Goal: Find specific page/section: Find specific page/section

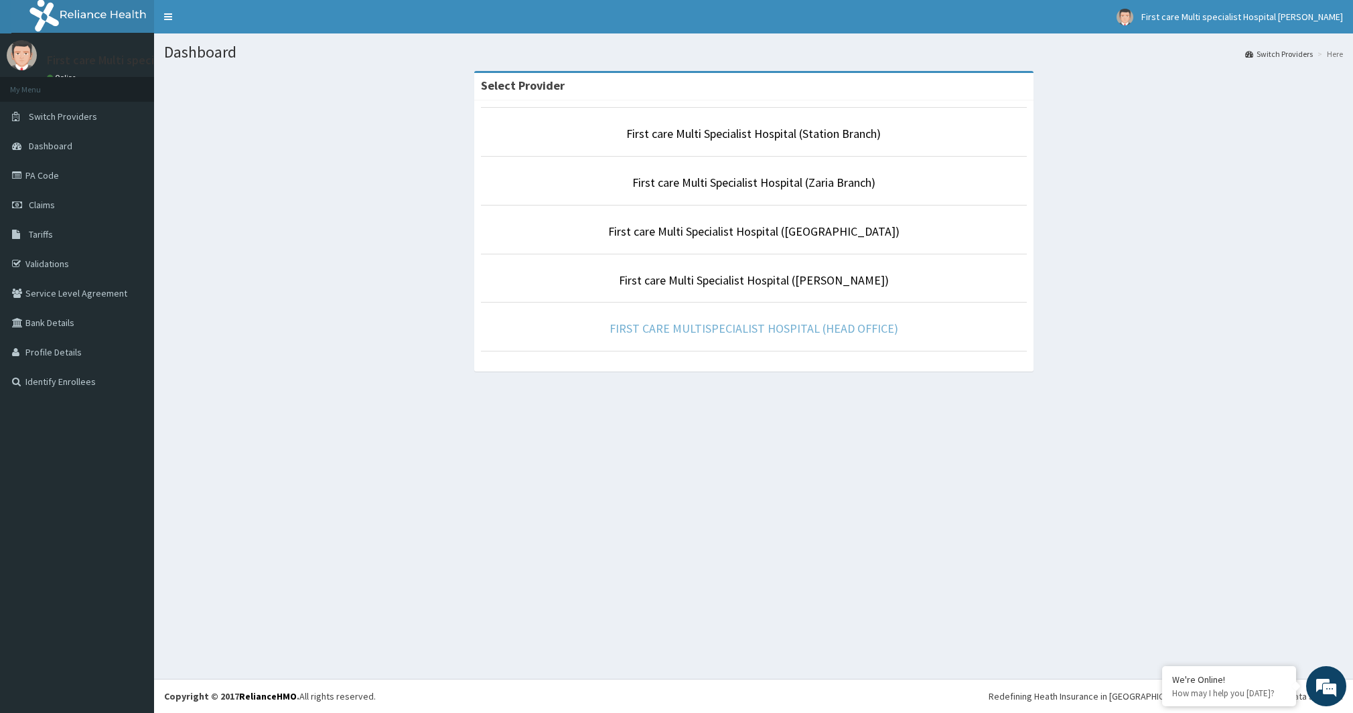
click at [719, 326] on li "FIRST CARE MULTISPECIALIST HOSPITAL (HEAD OFFICE)" at bounding box center [754, 327] width 546 height 50
click at [718, 327] on link "FIRST CARE MULTISPECIALIST HOSPITAL (HEAD OFFICE)" at bounding box center [754, 328] width 289 height 15
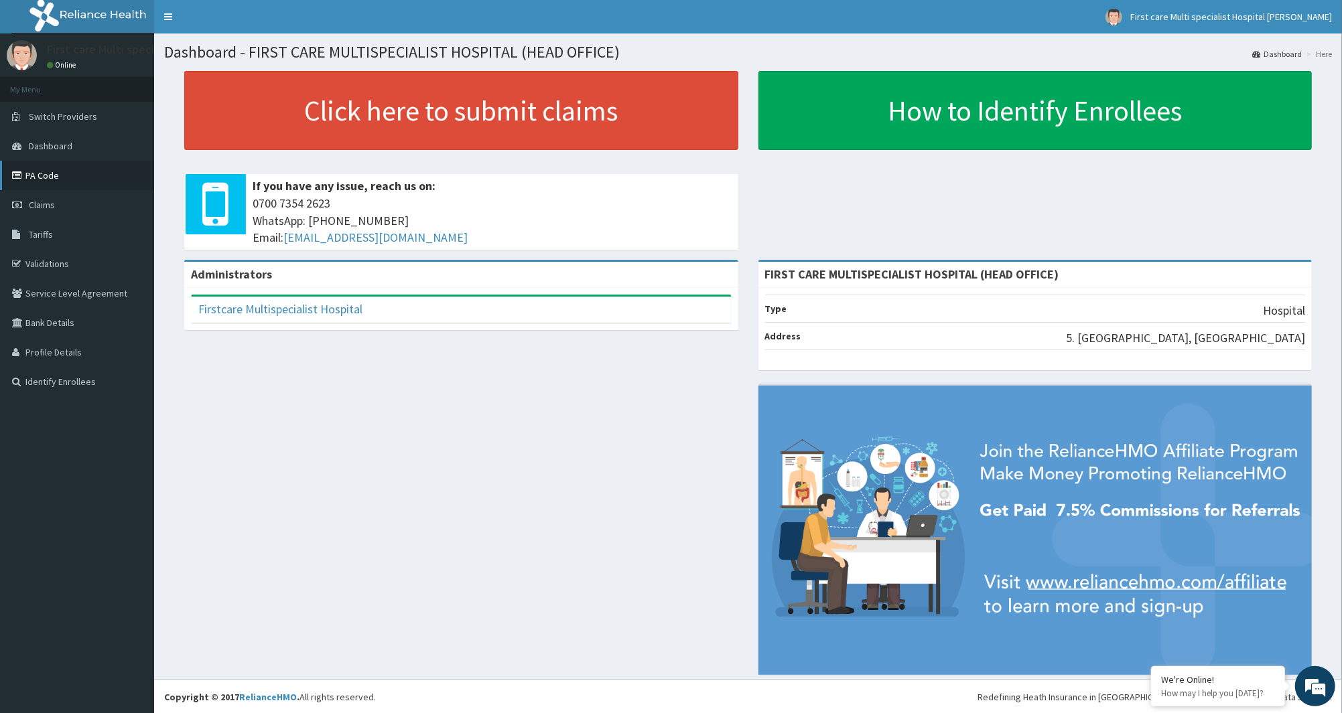
click at [65, 174] on link "PA Code" at bounding box center [77, 175] width 154 height 29
